Goal: Transaction & Acquisition: Purchase product/service

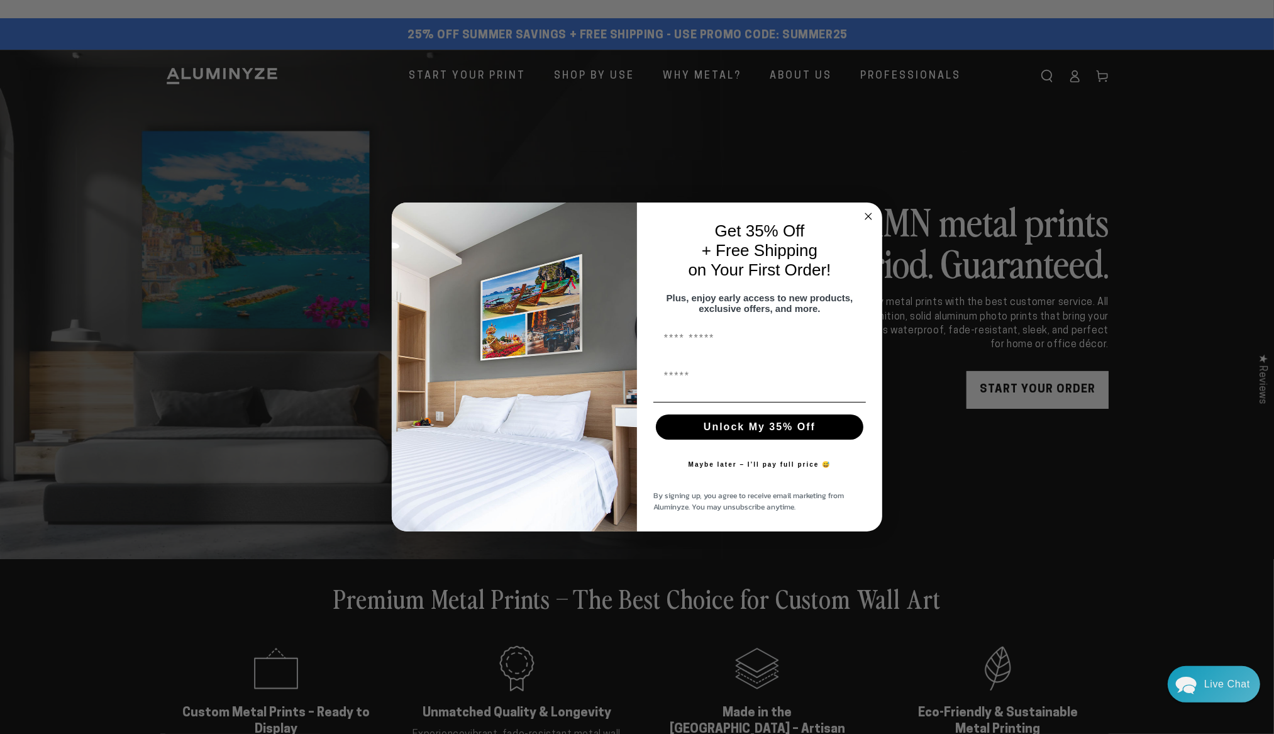
click at [870, 209] on circle "Close dialog" at bounding box center [868, 216] width 14 height 14
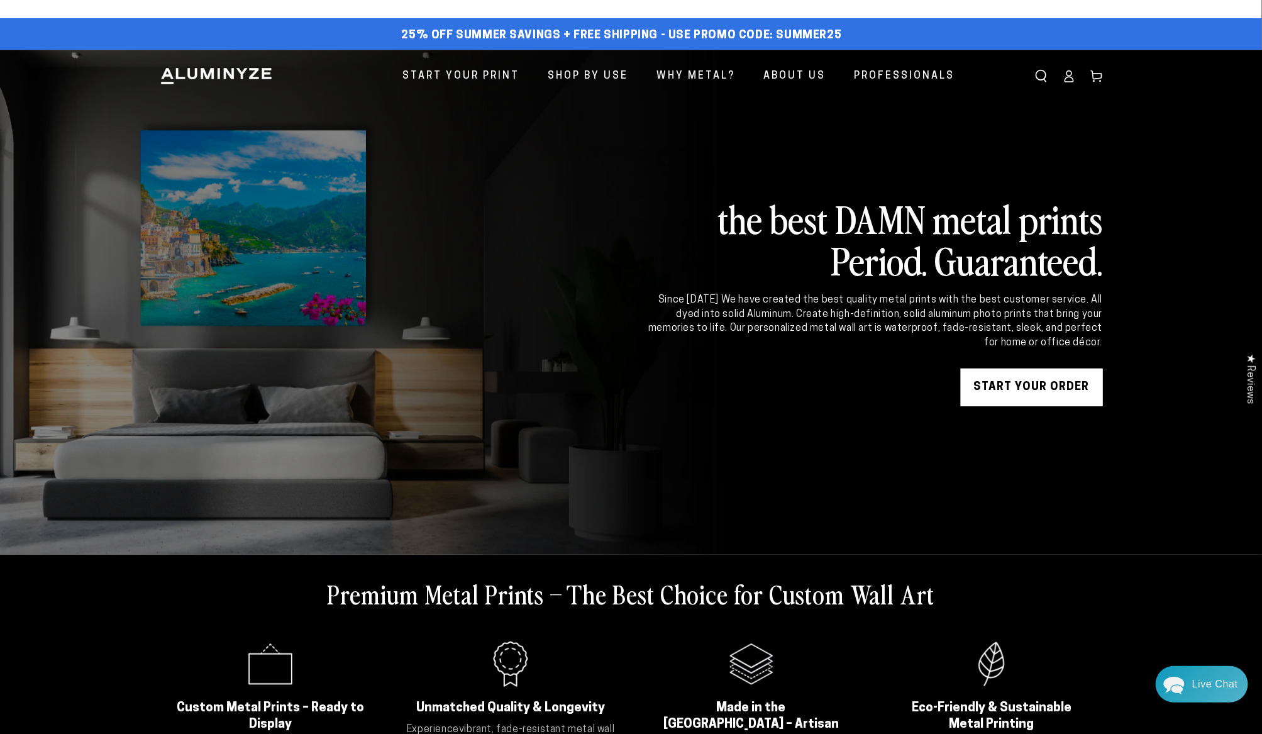
click at [1069, 74] on icon at bounding box center [1069, 76] width 13 height 13
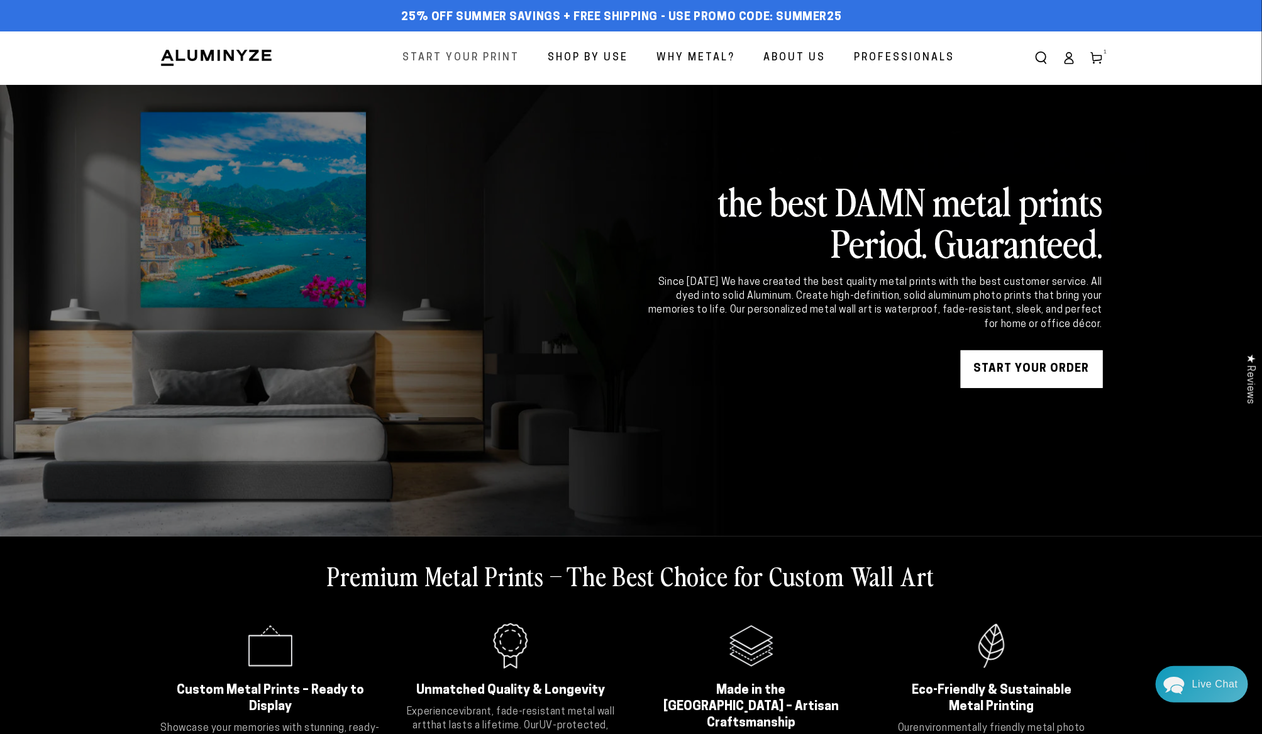
click at [472, 55] on span "Start Your Print" at bounding box center [461, 58] width 117 height 18
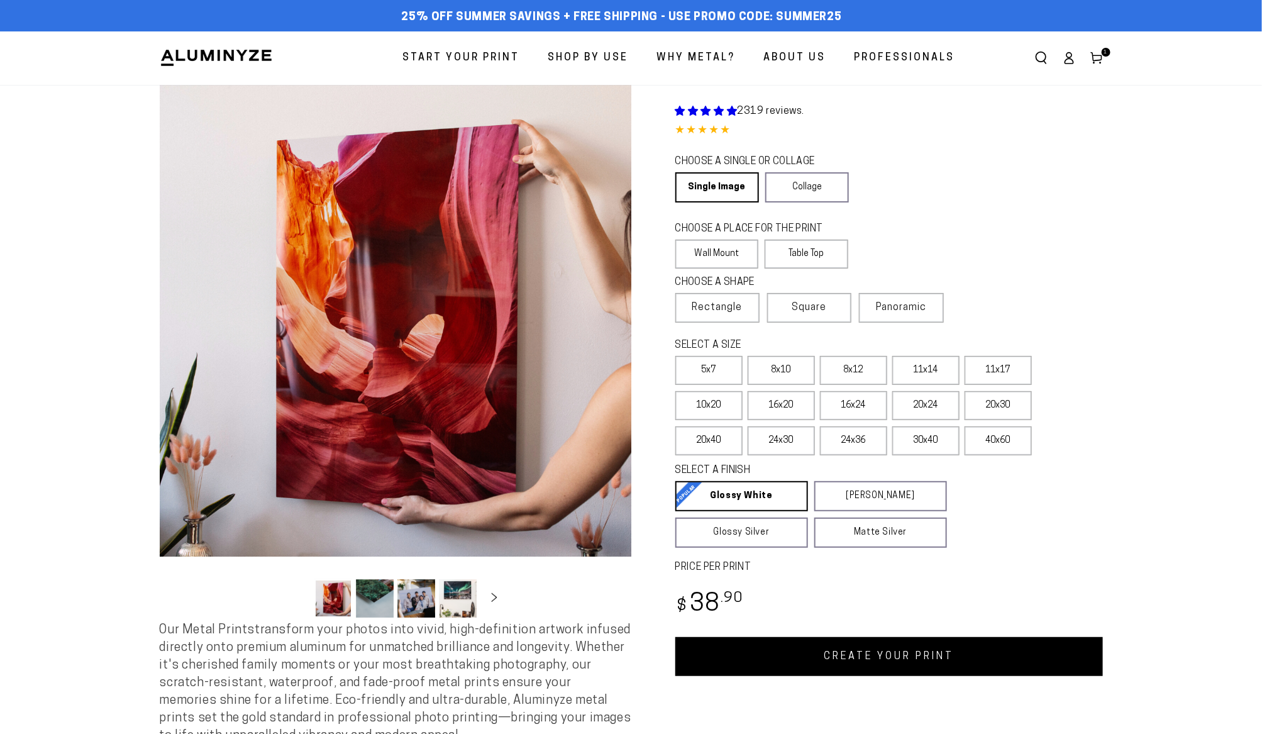
select select "**********"
click at [717, 189] on link "Single Image" at bounding box center [716, 187] width 82 height 30
click at [711, 252] on label "Wall Mount" at bounding box center [717, 254] width 84 height 29
click at [924, 369] on label "11x14" at bounding box center [925, 370] width 67 height 29
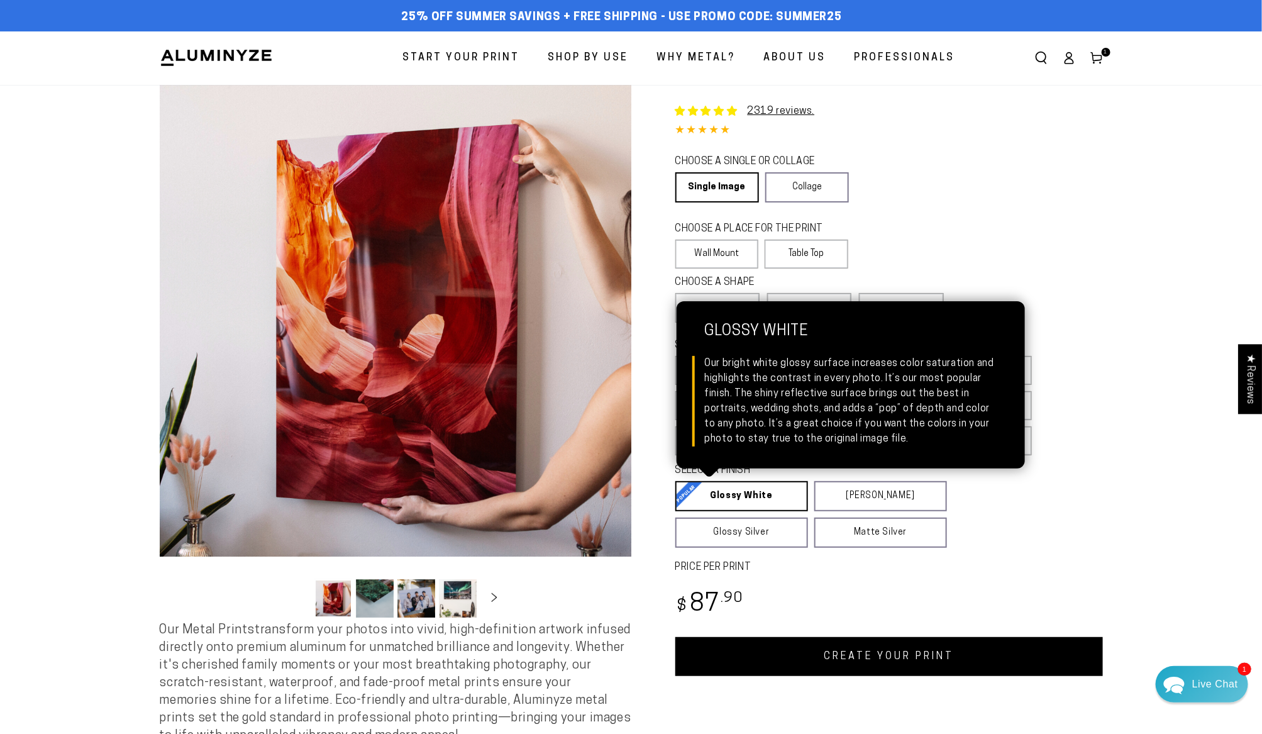
click at [749, 495] on link "Glossy White Glossy White Our bright white glossy surface increases color satur…" at bounding box center [741, 496] width 133 height 30
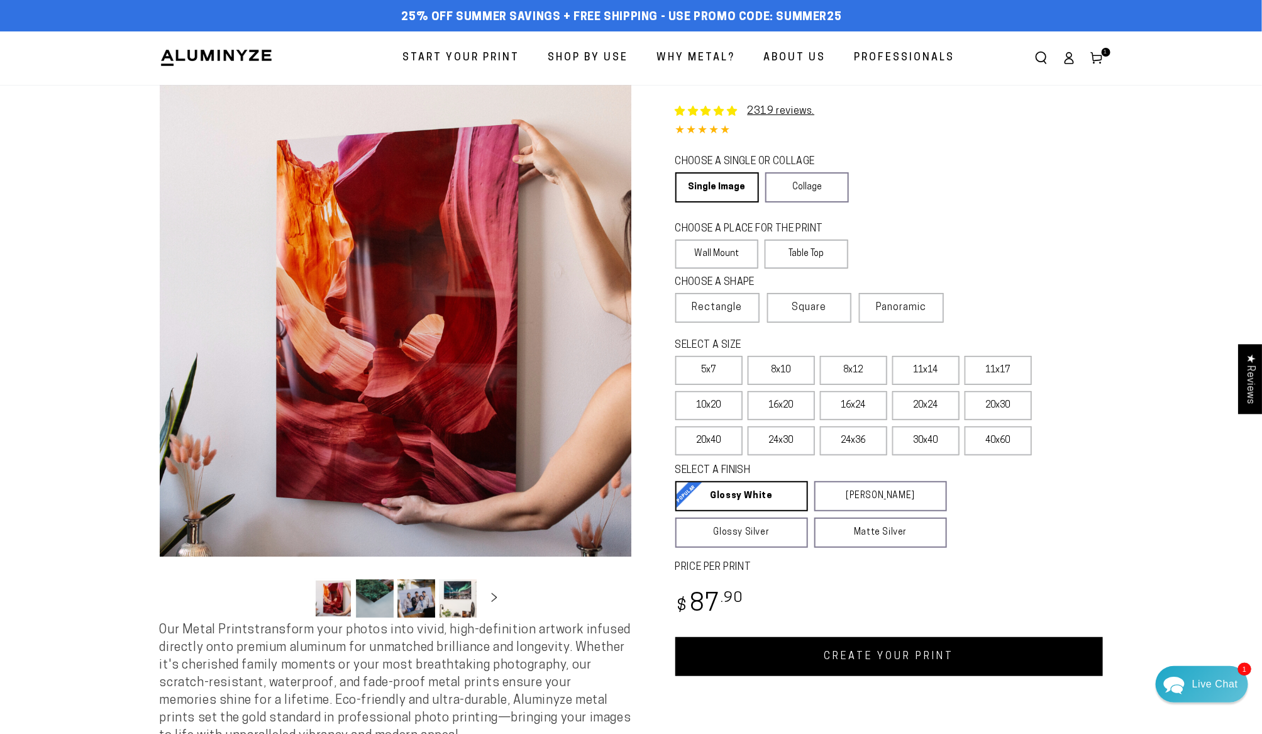
click at [900, 658] on link "CREATE YOUR PRINT" at bounding box center [889, 656] width 428 height 39
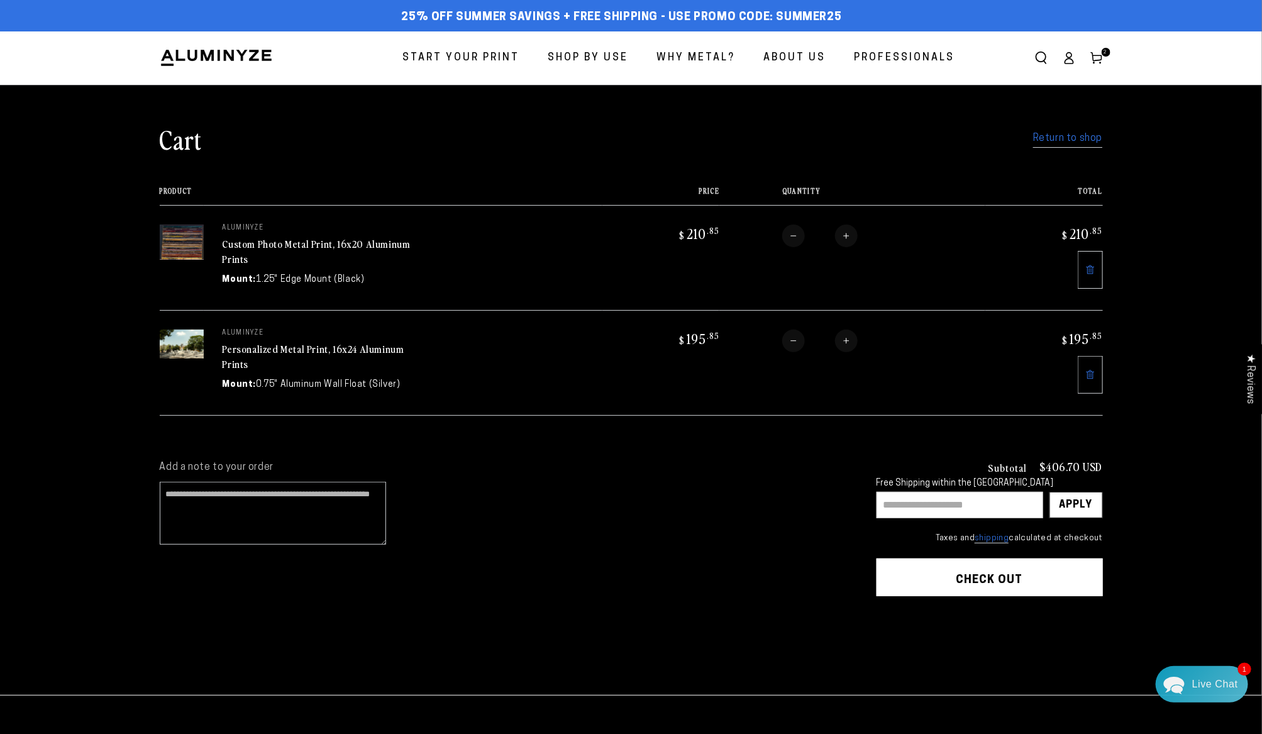
click at [795, 340] on button "Decrease quantity for Personalized Metal Print, 16x24 Aluminum Prints" at bounding box center [793, 340] width 23 height 23
type input "*"
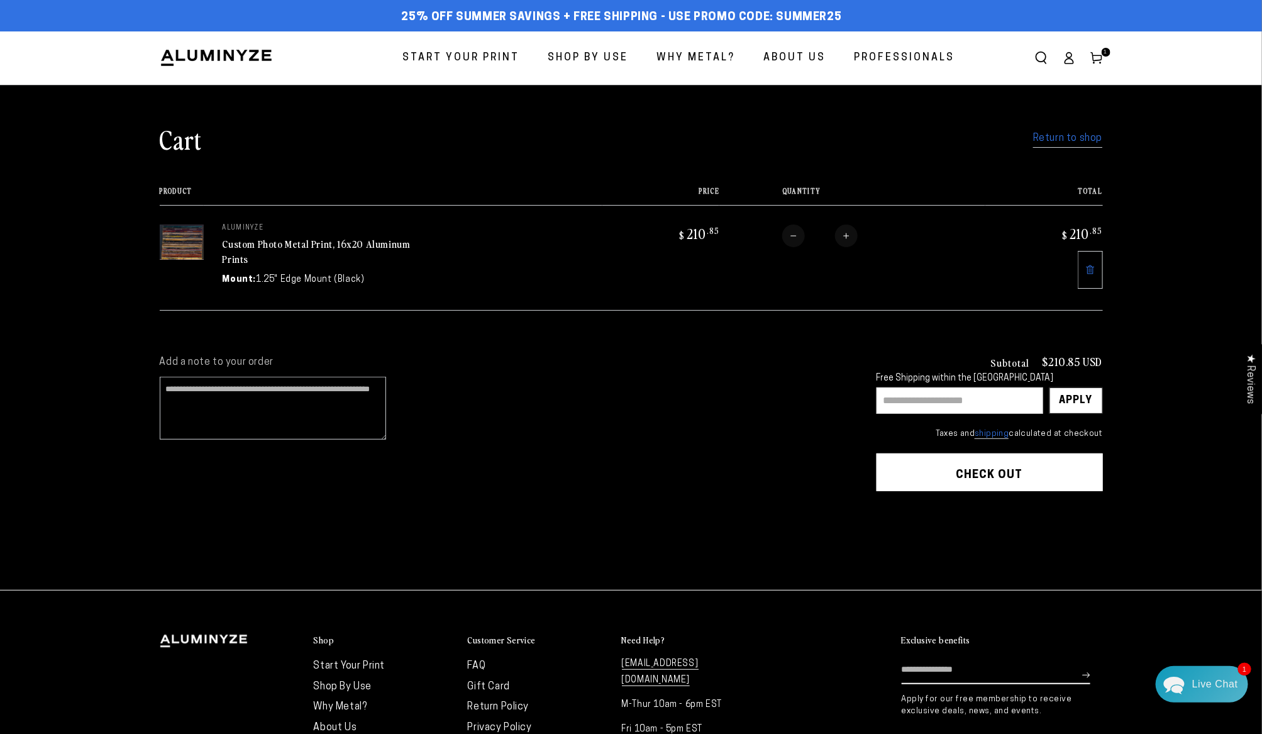
click at [958, 399] on input "text" at bounding box center [959, 400] width 167 height 26
type input "********"
click at [1081, 401] on div "Apply" at bounding box center [1075, 400] width 33 height 25
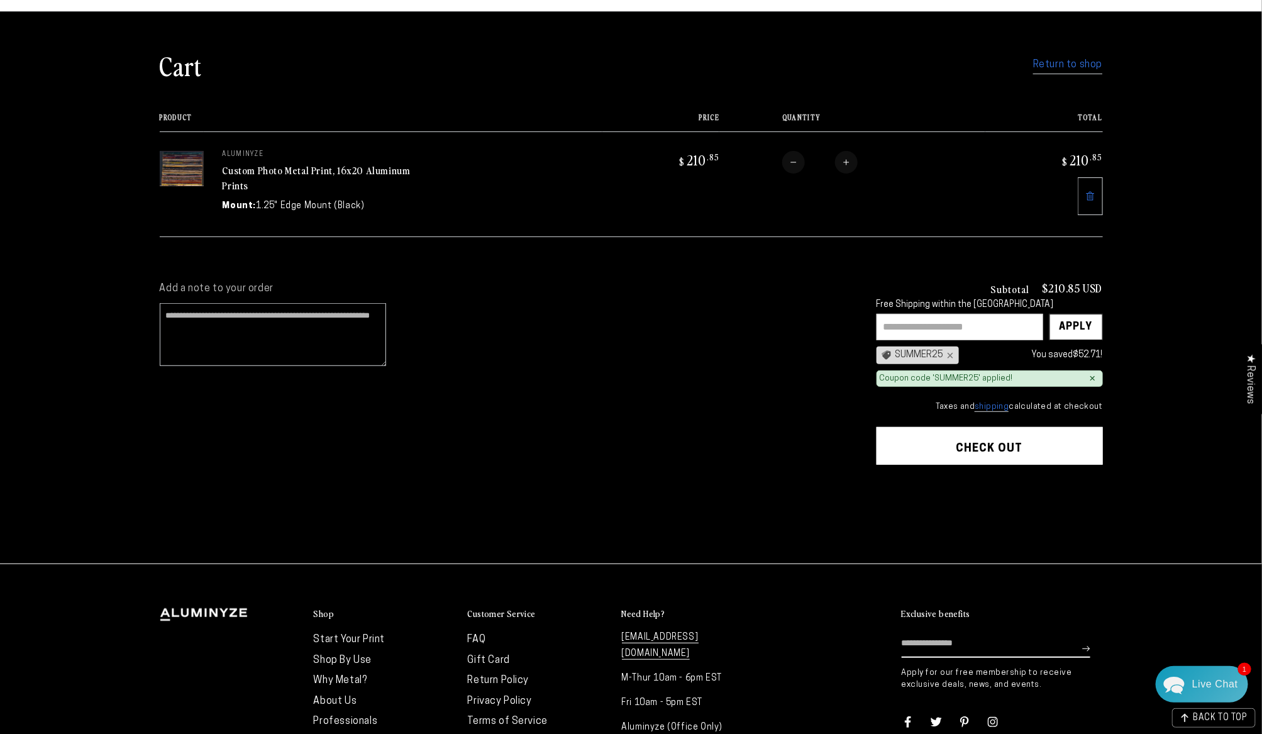
scroll to position [71, 0]
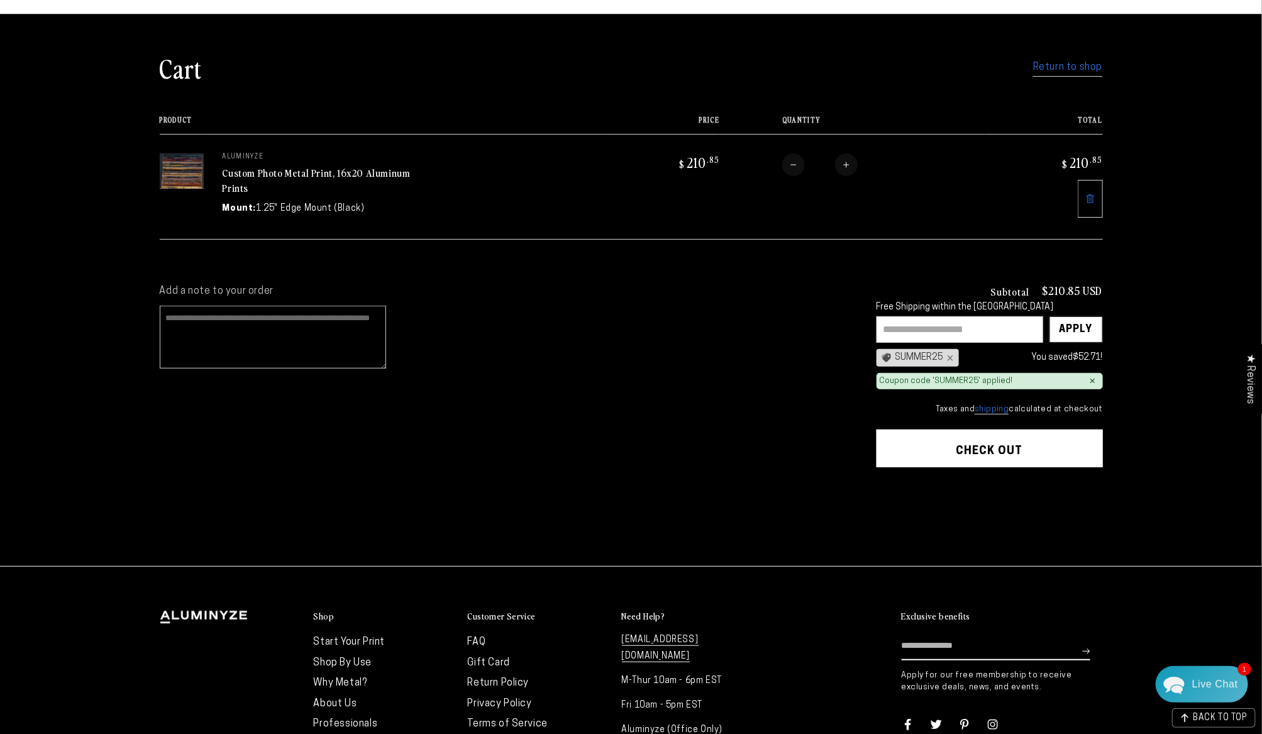
click at [226, 330] on textarea "Add a note to your order" at bounding box center [273, 337] width 226 height 63
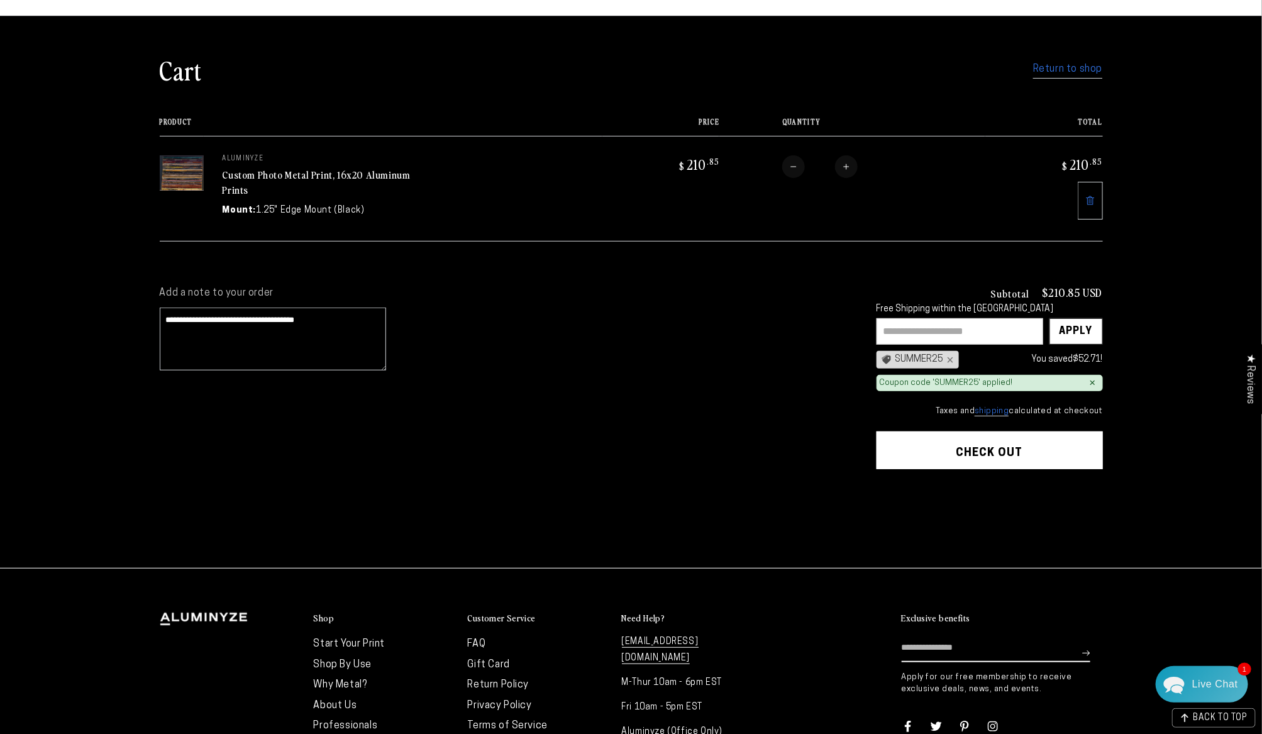
scroll to position [68, 0]
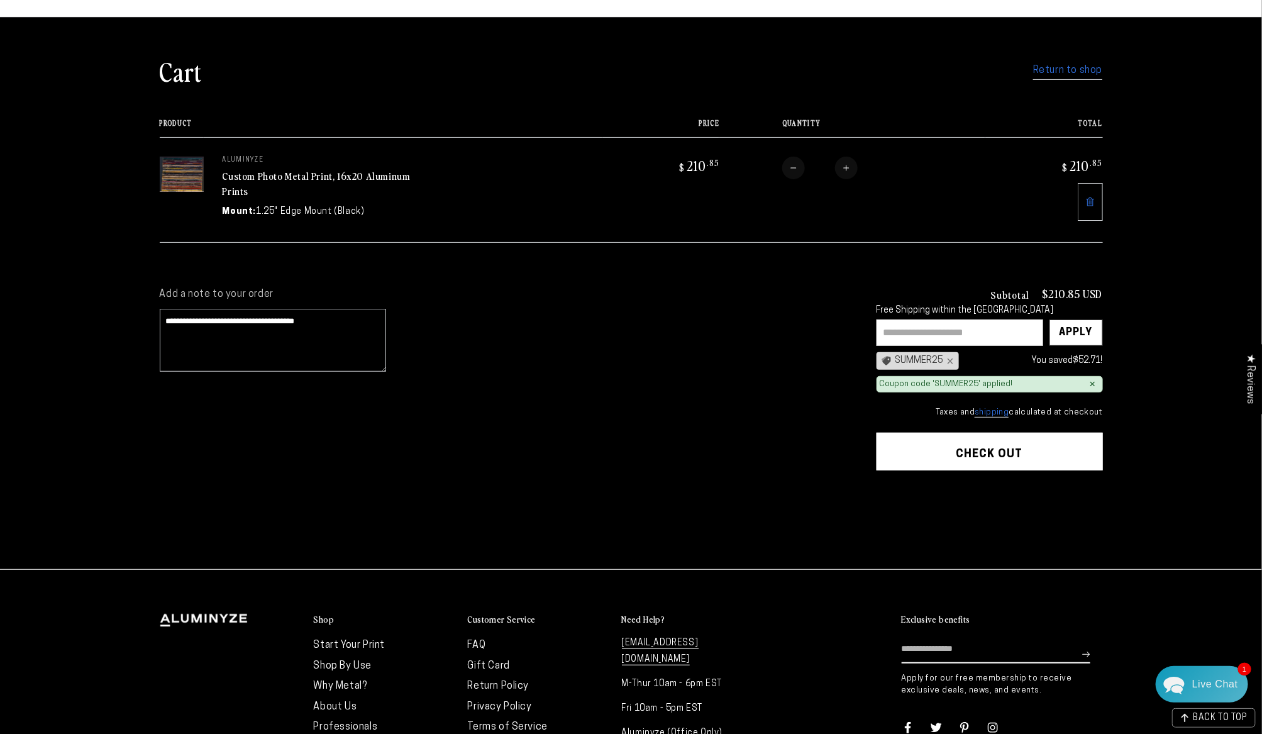
type textarea "**********"
click at [1066, 67] on link "Return to shop" at bounding box center [1067, 71] width 69 height 18
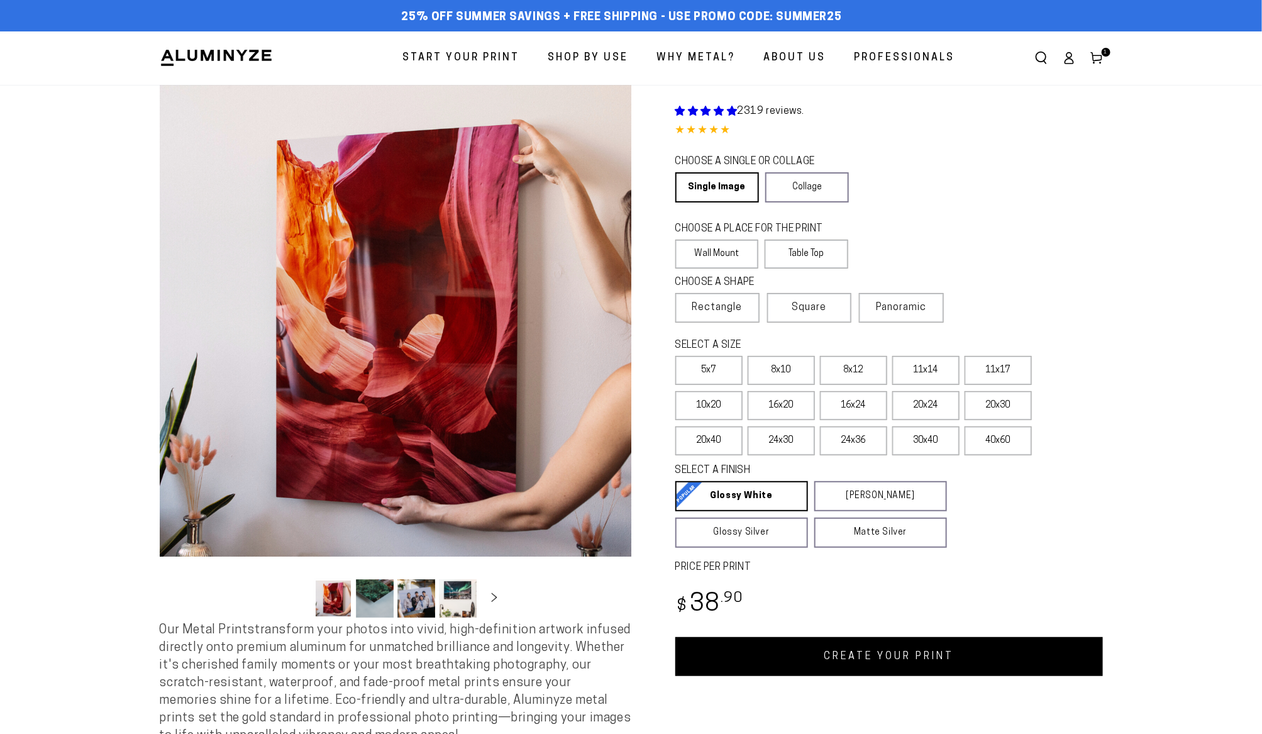
select select "**********"
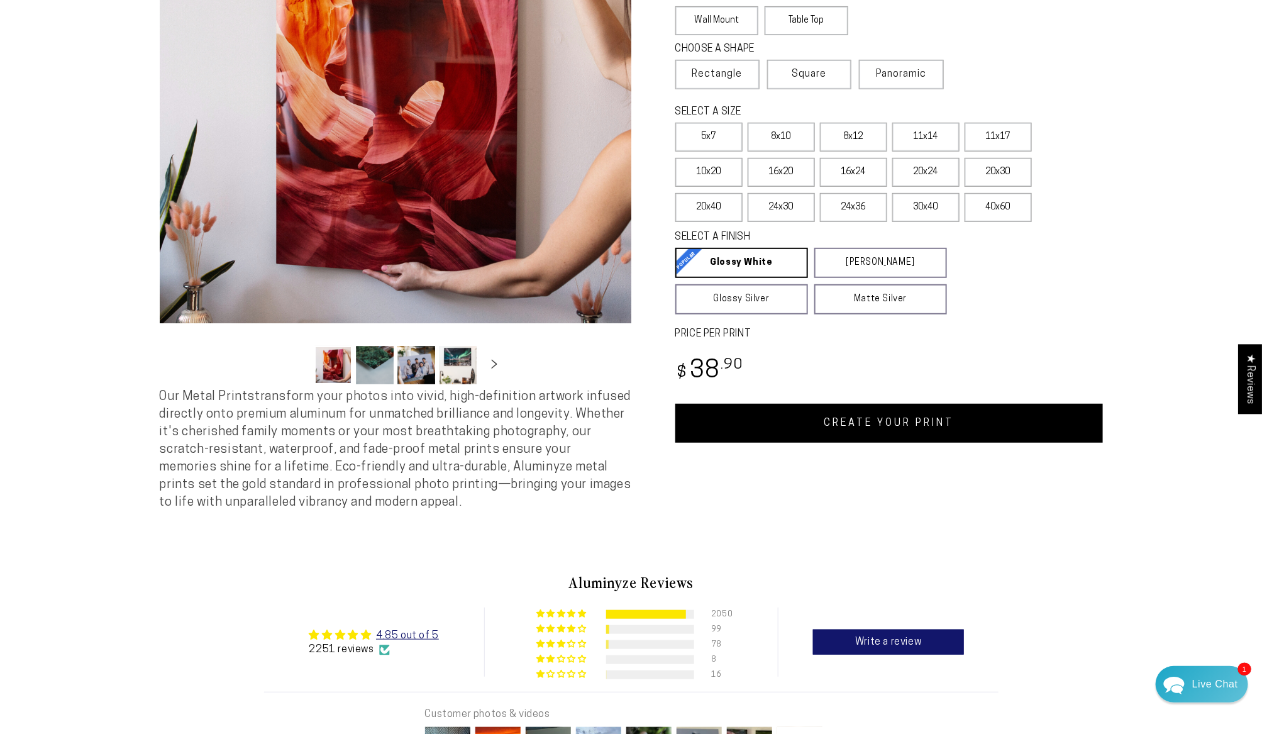
scroll to position [25, 0]
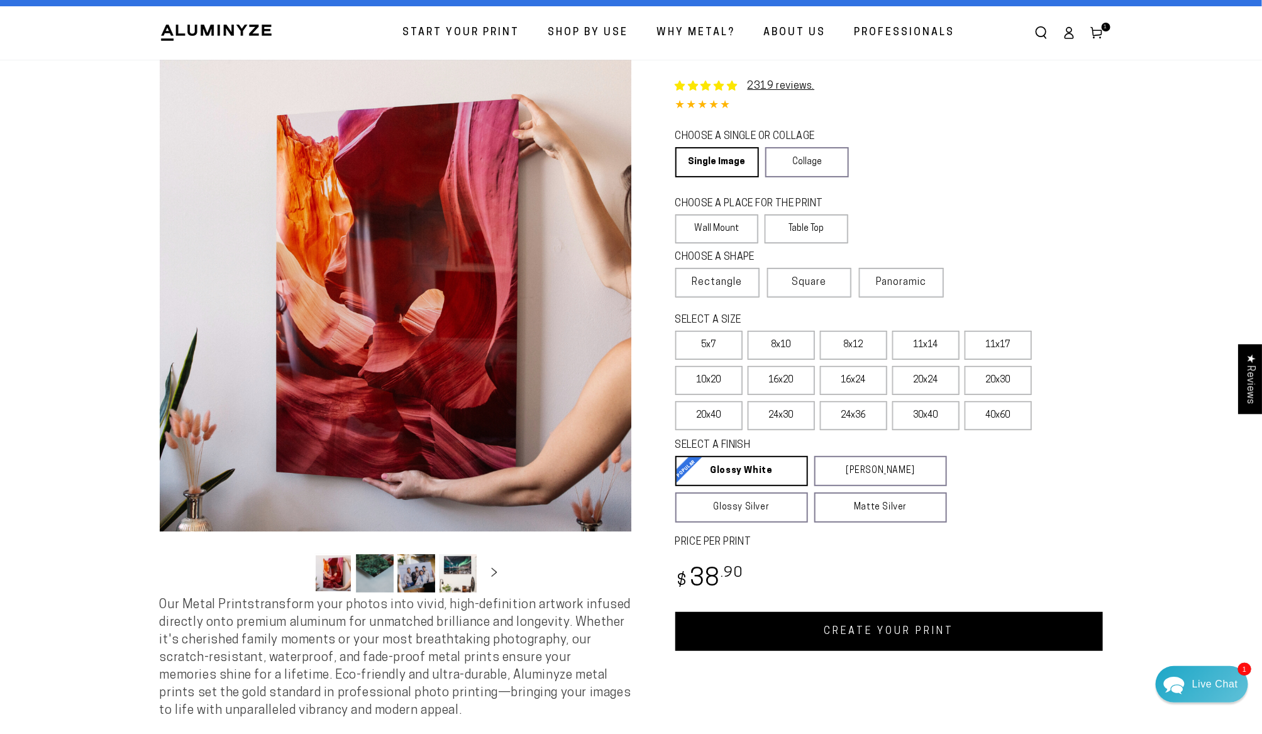
click at [1107, 26] on span "1" at bounding box center [1106, 27] width 4 height 9
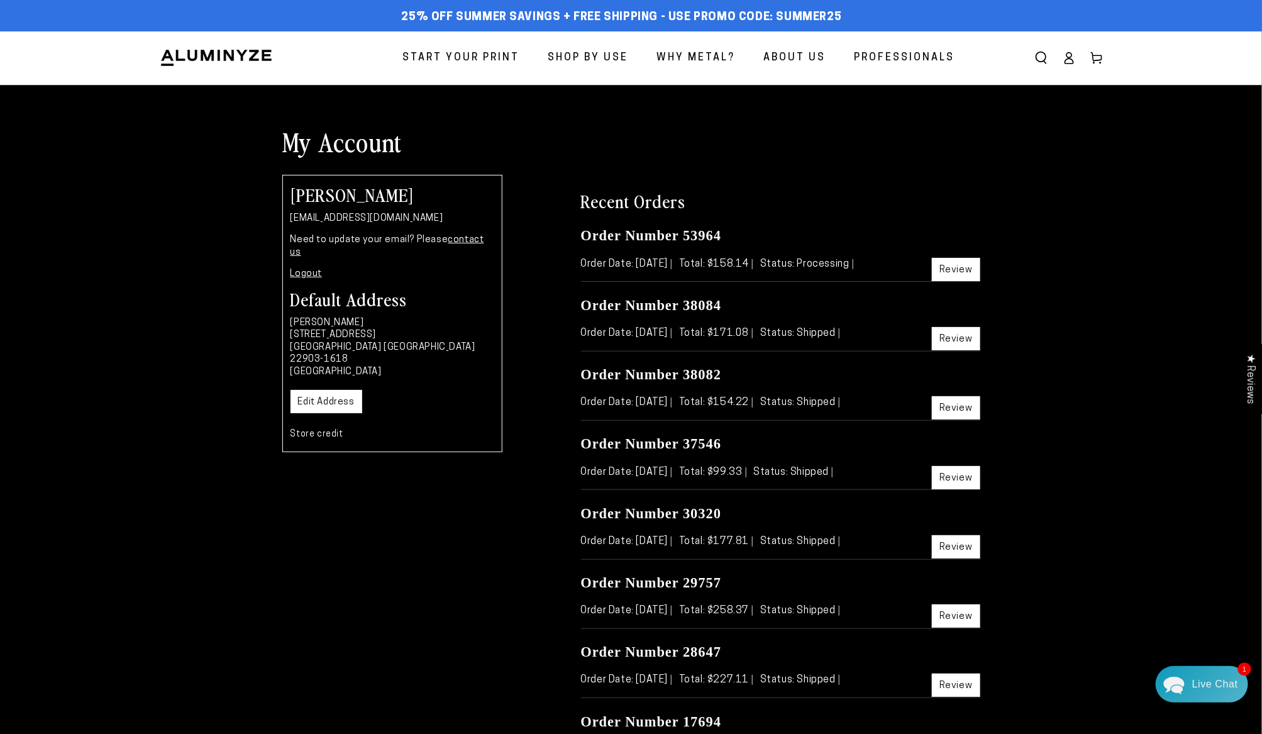
click at [949, 269] on link "Review" at bounding box center [956, 269] width 48 height 23
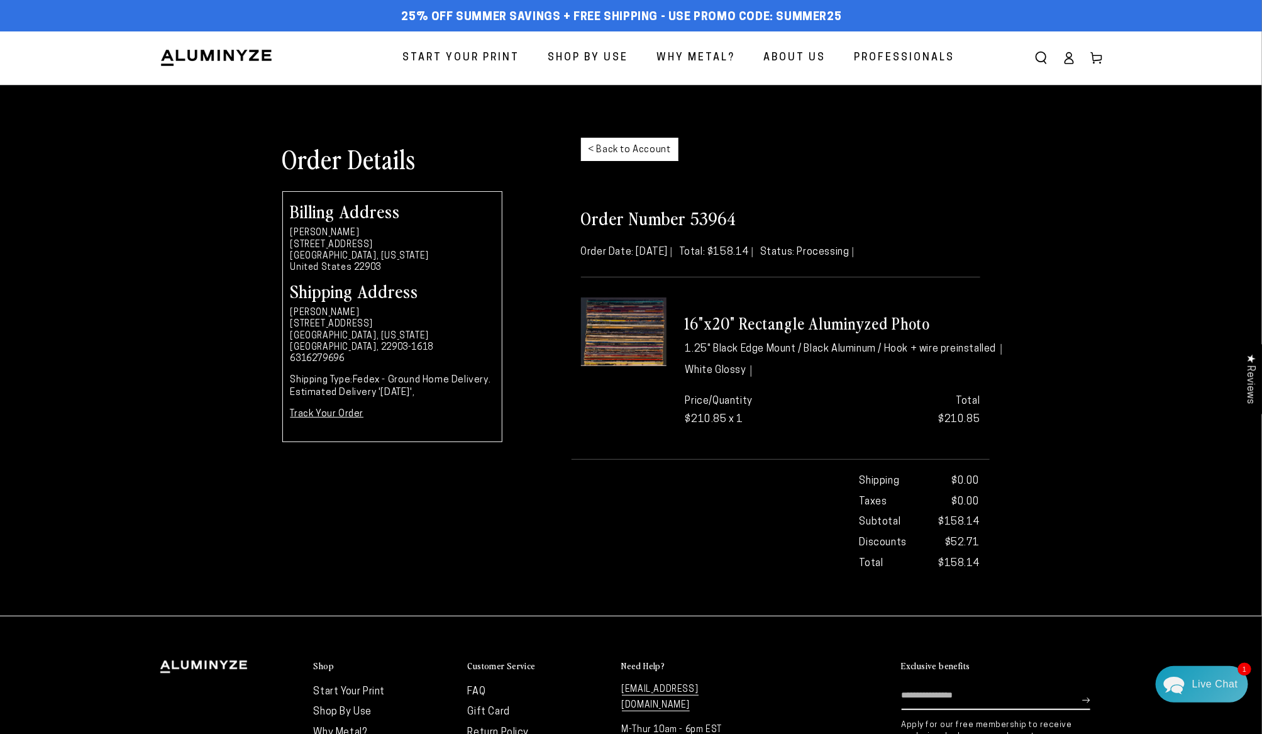
click at [631, 341] on img at bounding box center [624, 331] width 86 height 69
click at [631, 148] on link "< Back to Account" at bounding box center [629, 149] width 97 height 23
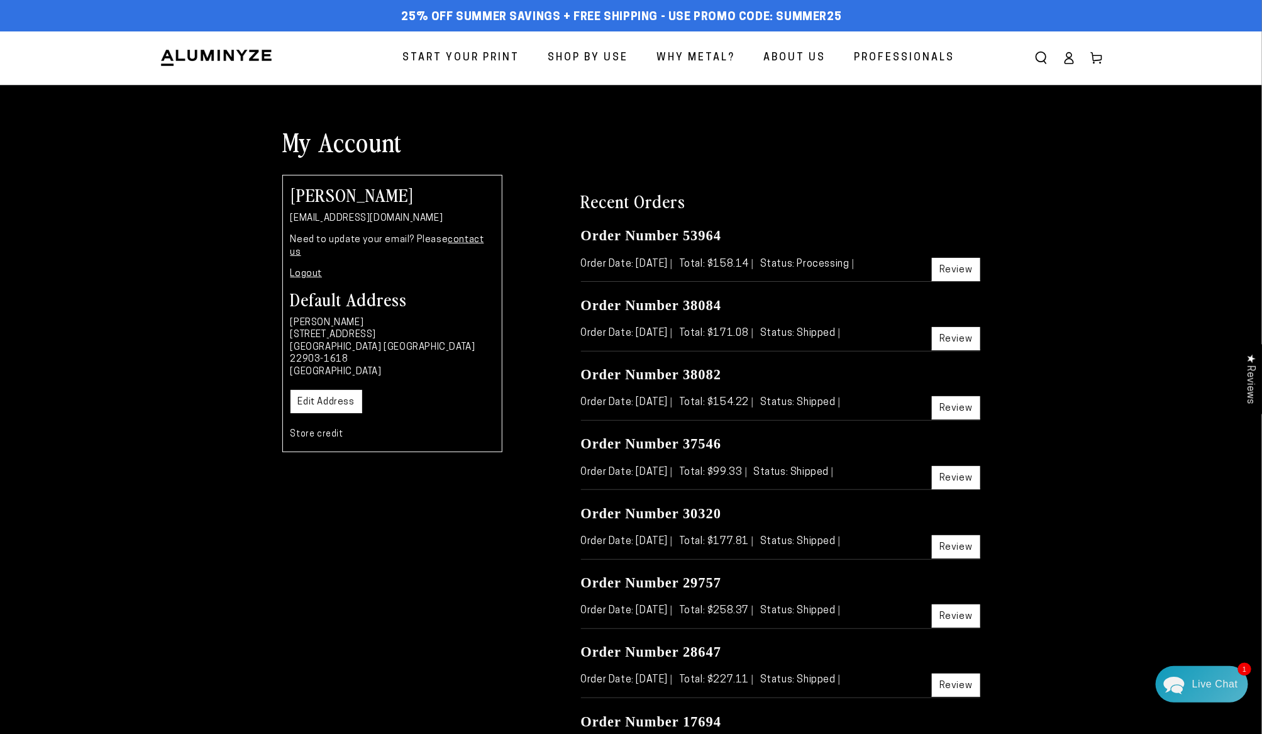
click at [1066, 56] on icon at bounding box center [1069, 58] width 13 height 13
click at [308, 269] on link "Logout" at bounding box center [306, 273] width 32 height 9
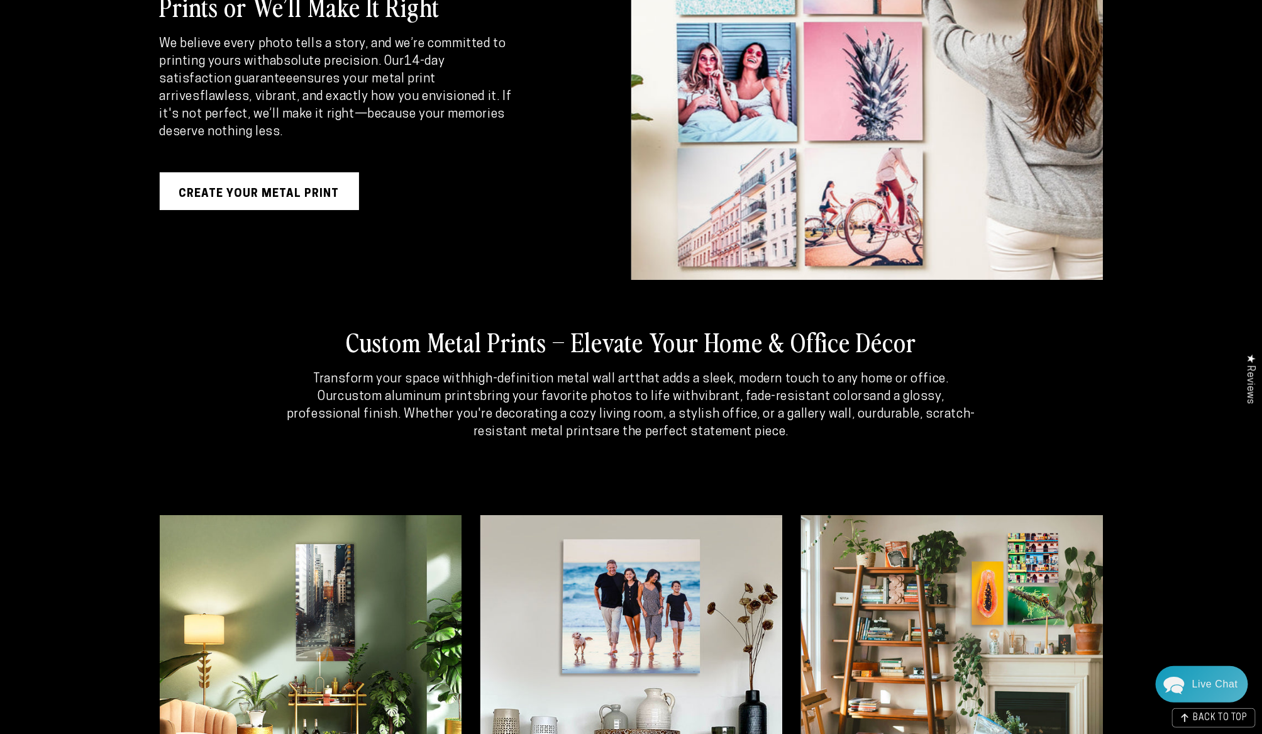
scroll to position [2498, 0]
